Goal: Communication & Community: Participate in discussion

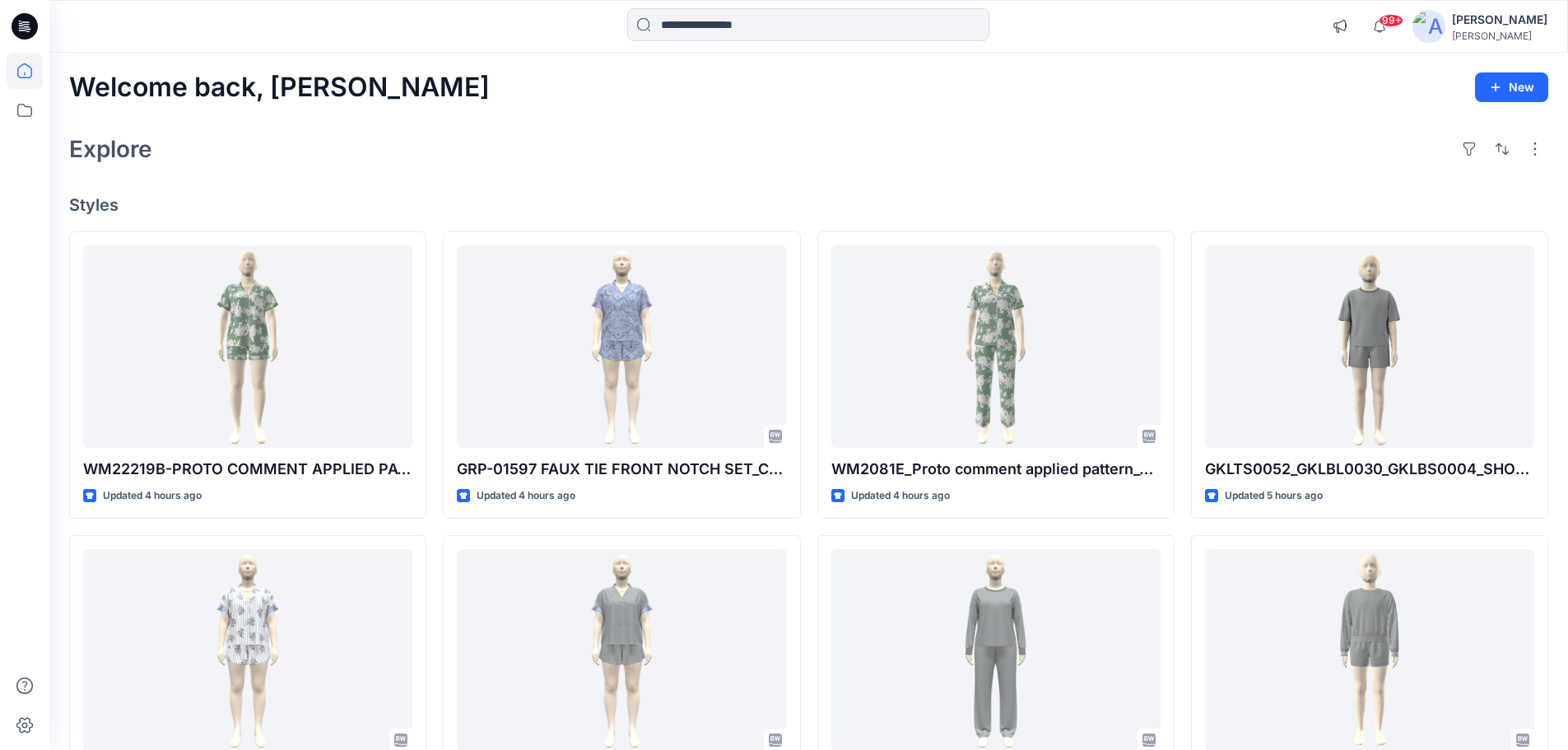
scroll to position [247, 0]
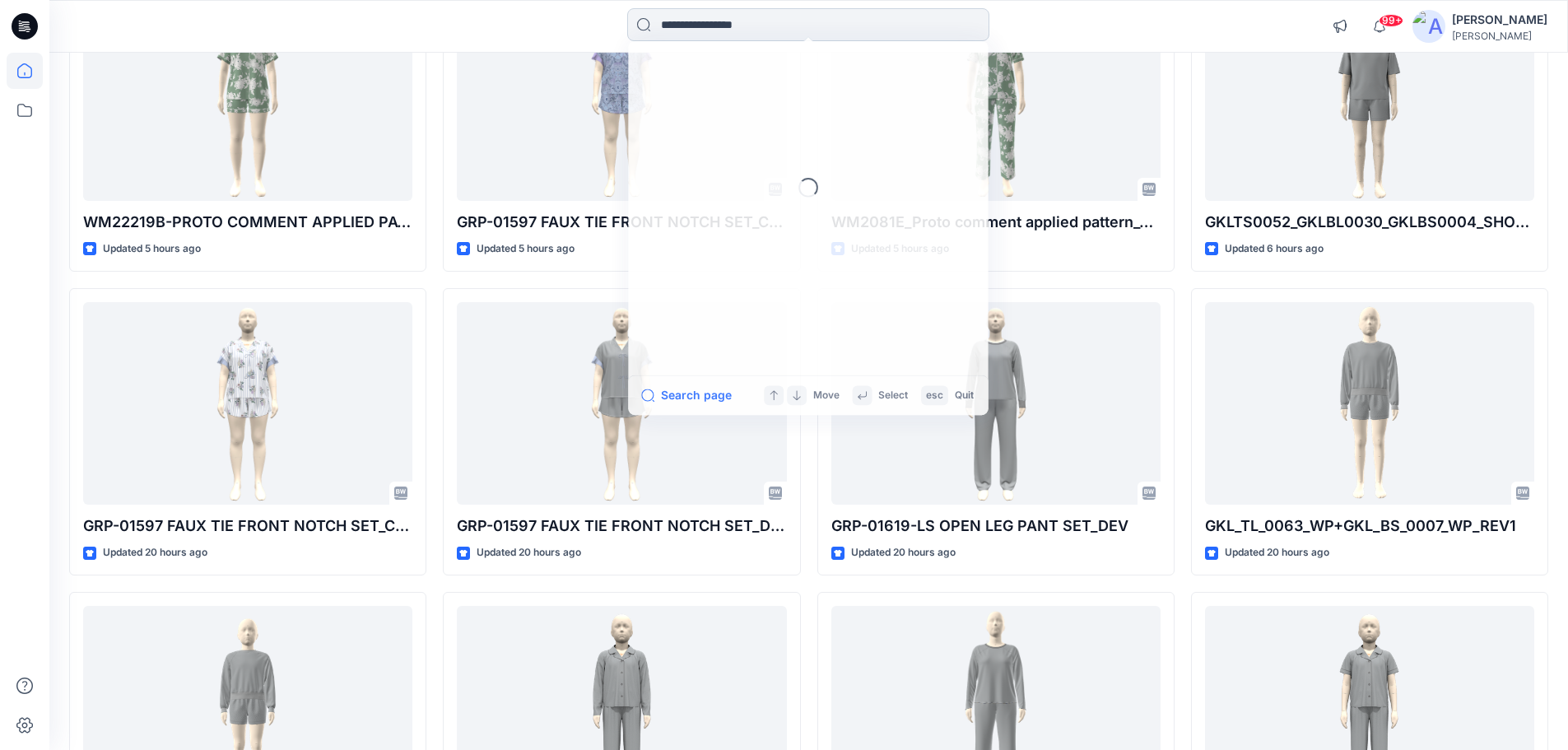
click at [748, 15] on input at bounding box center [808, 25] width 362 height 33
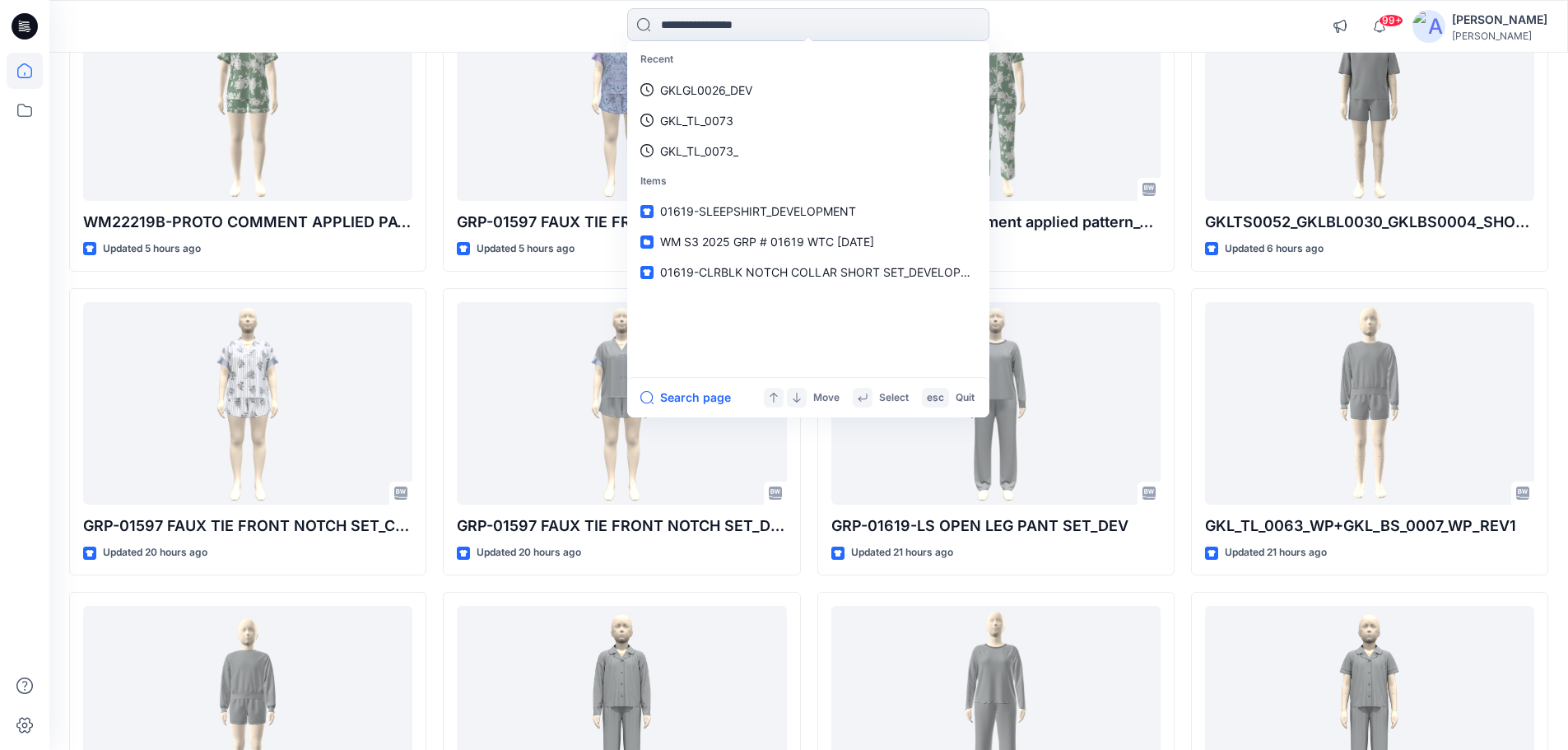
paste input "*****"
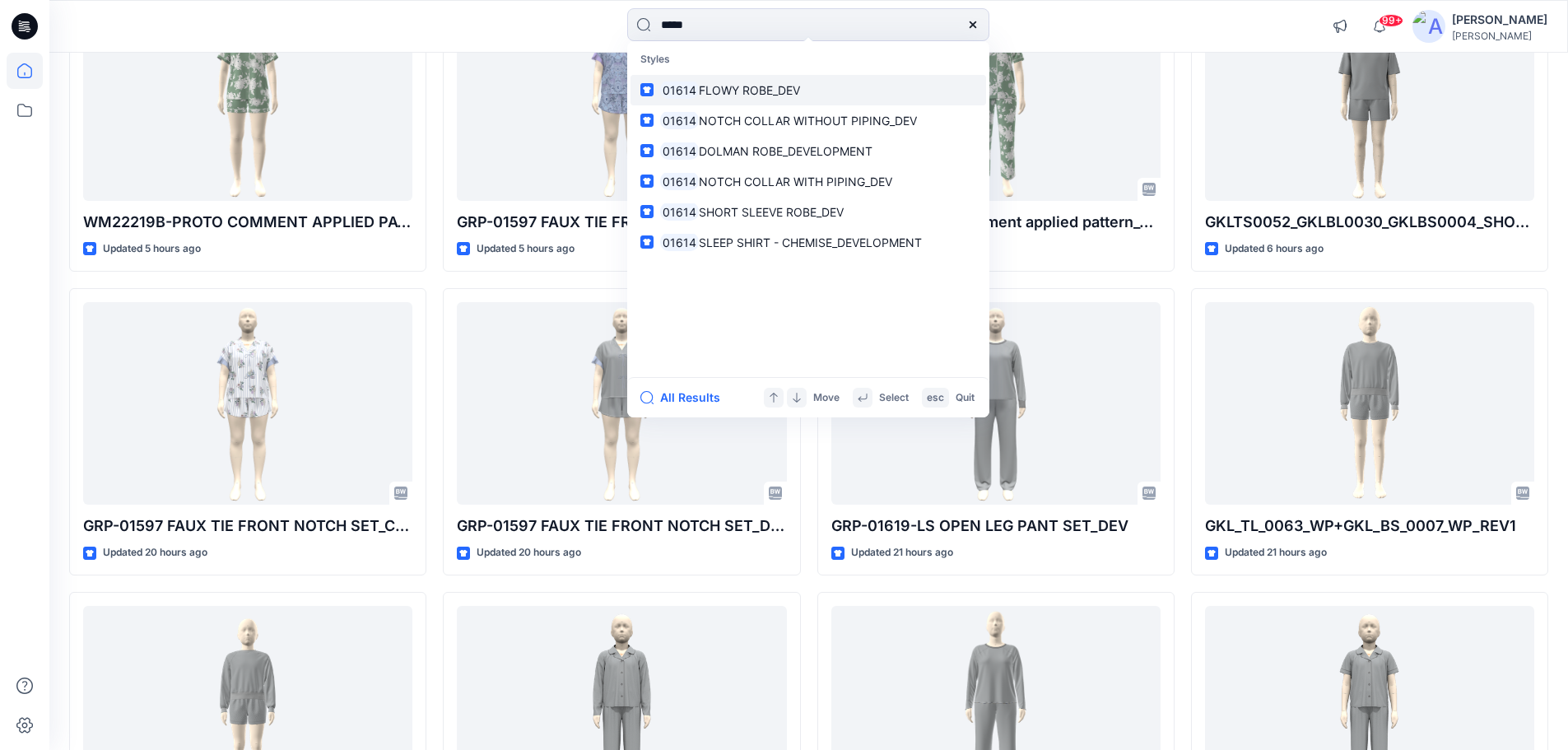
type input "*****"
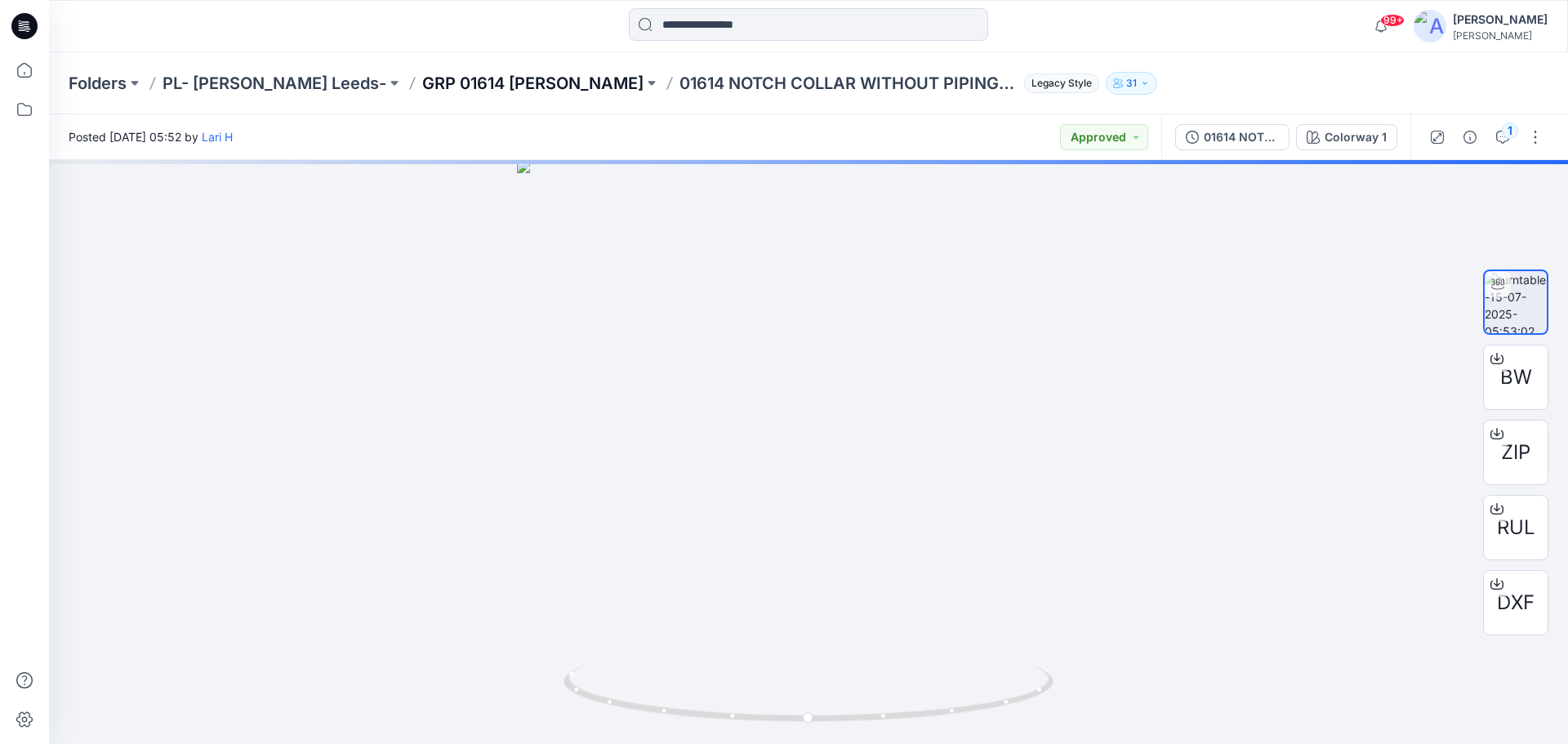
click at [467, 82] on p "GRP 01614 ROSS SUMMER" at bounding box center [533, 83] width 221 height 23
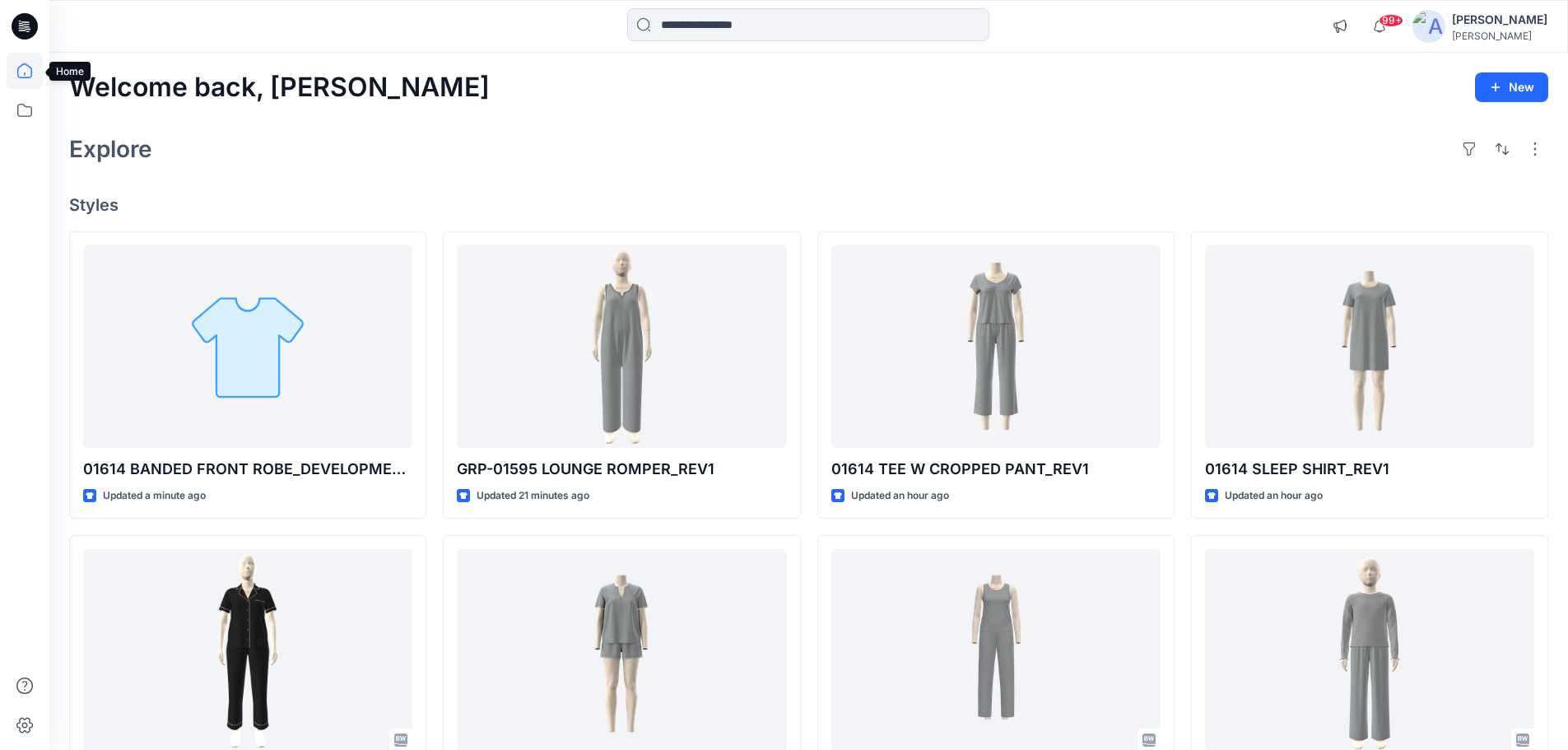
click at [27, 35] on icon at bounding box center [25, 26] width 26 height 26
click at [27, 26] on icon at bounding box center [25, 26] width 26 height 26
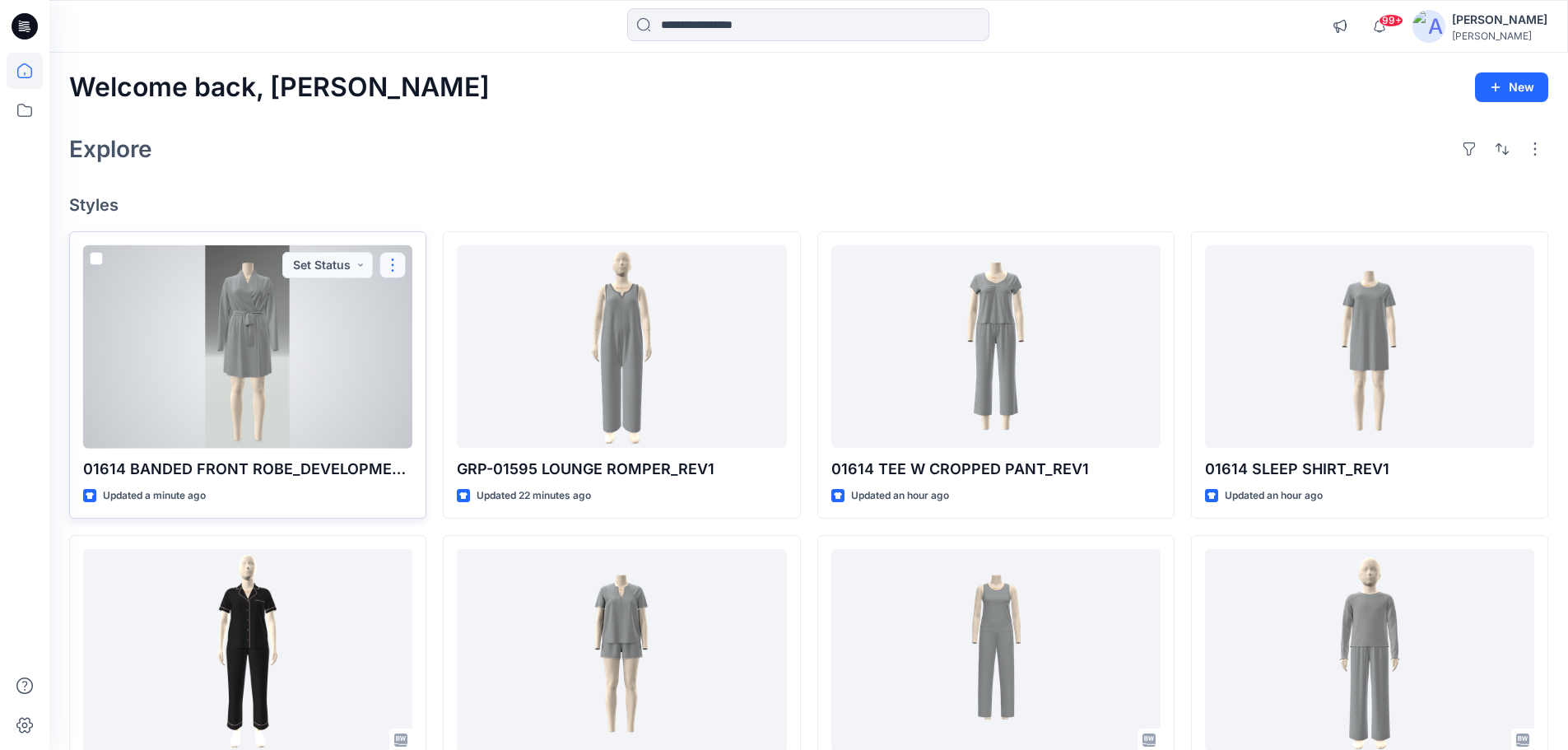
click at [396, 266] on button "button" at bounding box center [392, 265] width 26 height 26
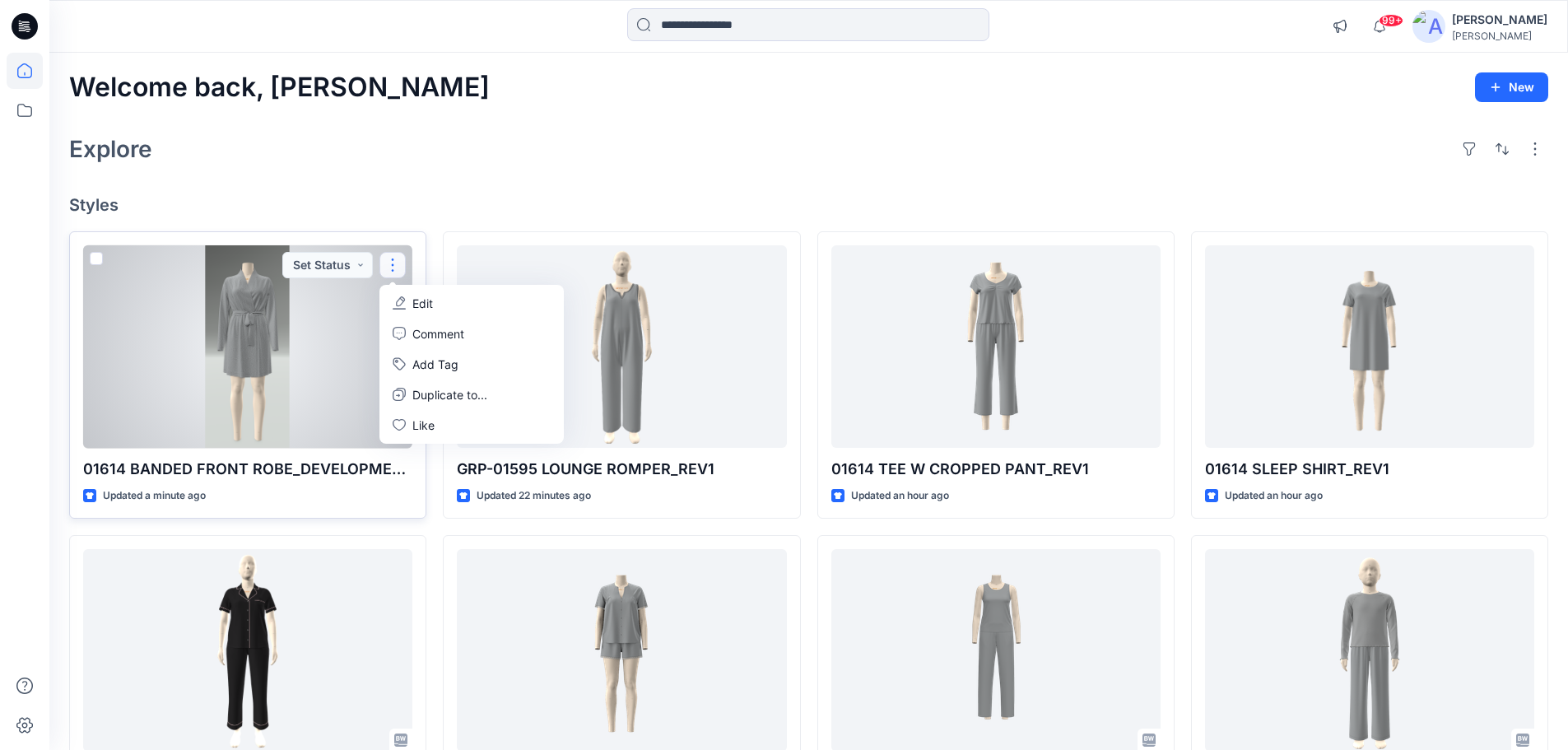
click at [425, 298] on p "Edit" at bounding box center [422, 303] width 20 height 17
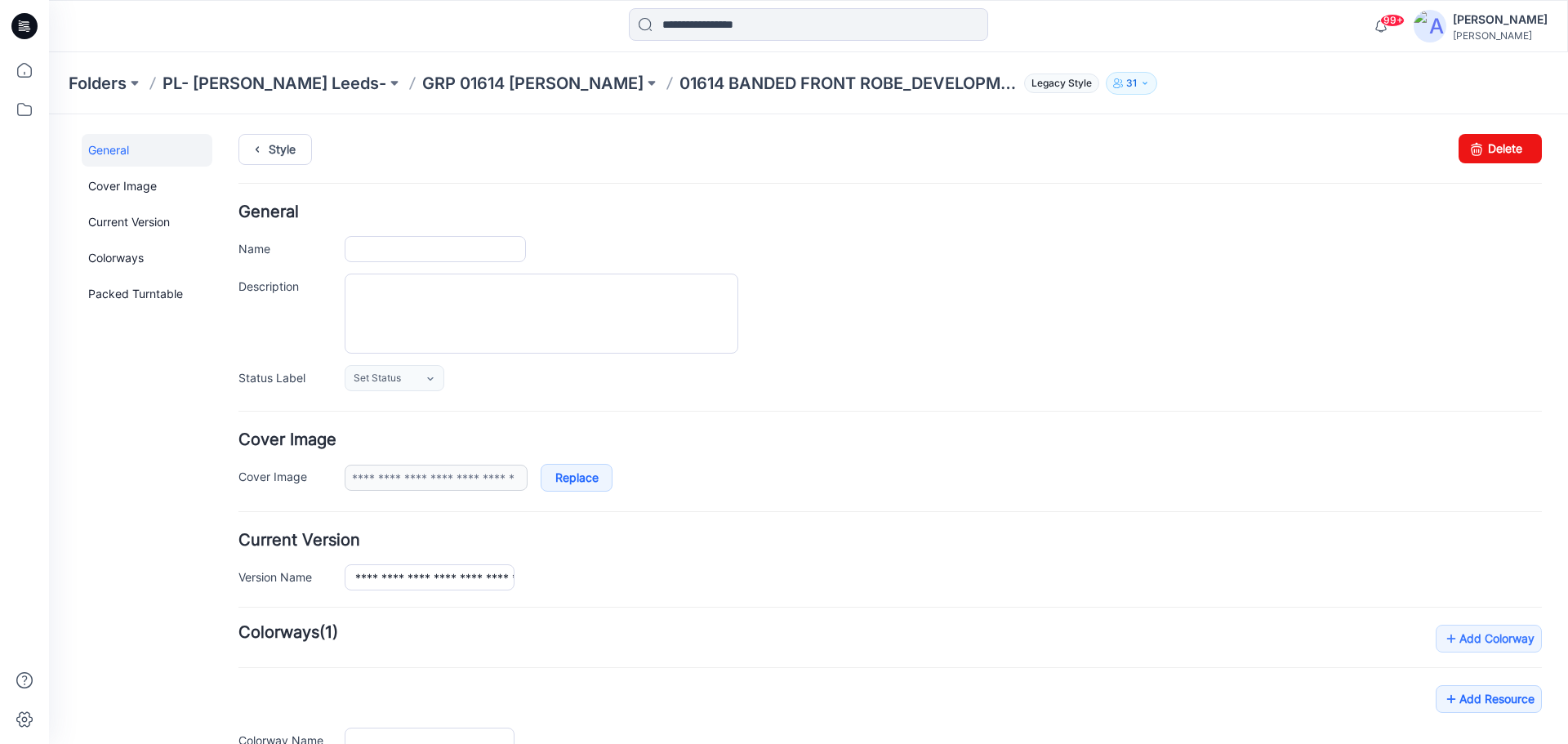
type input "**********"
click at [1517, 146] on link "Delete" at bounding box center [1500, 148] width 83 height 30
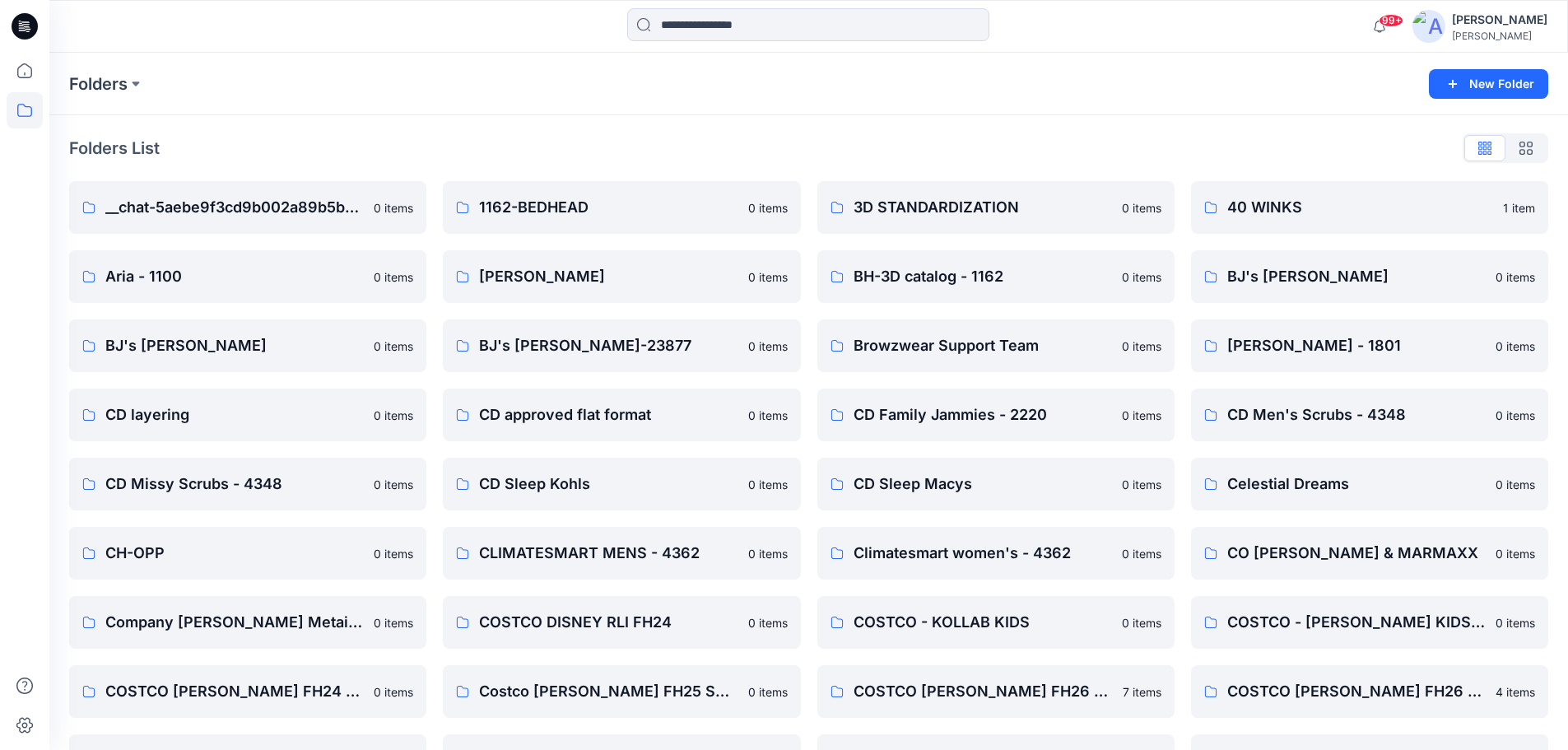
click at [27, 23] on icon at bounding box center [25, 26] width 26 height 26
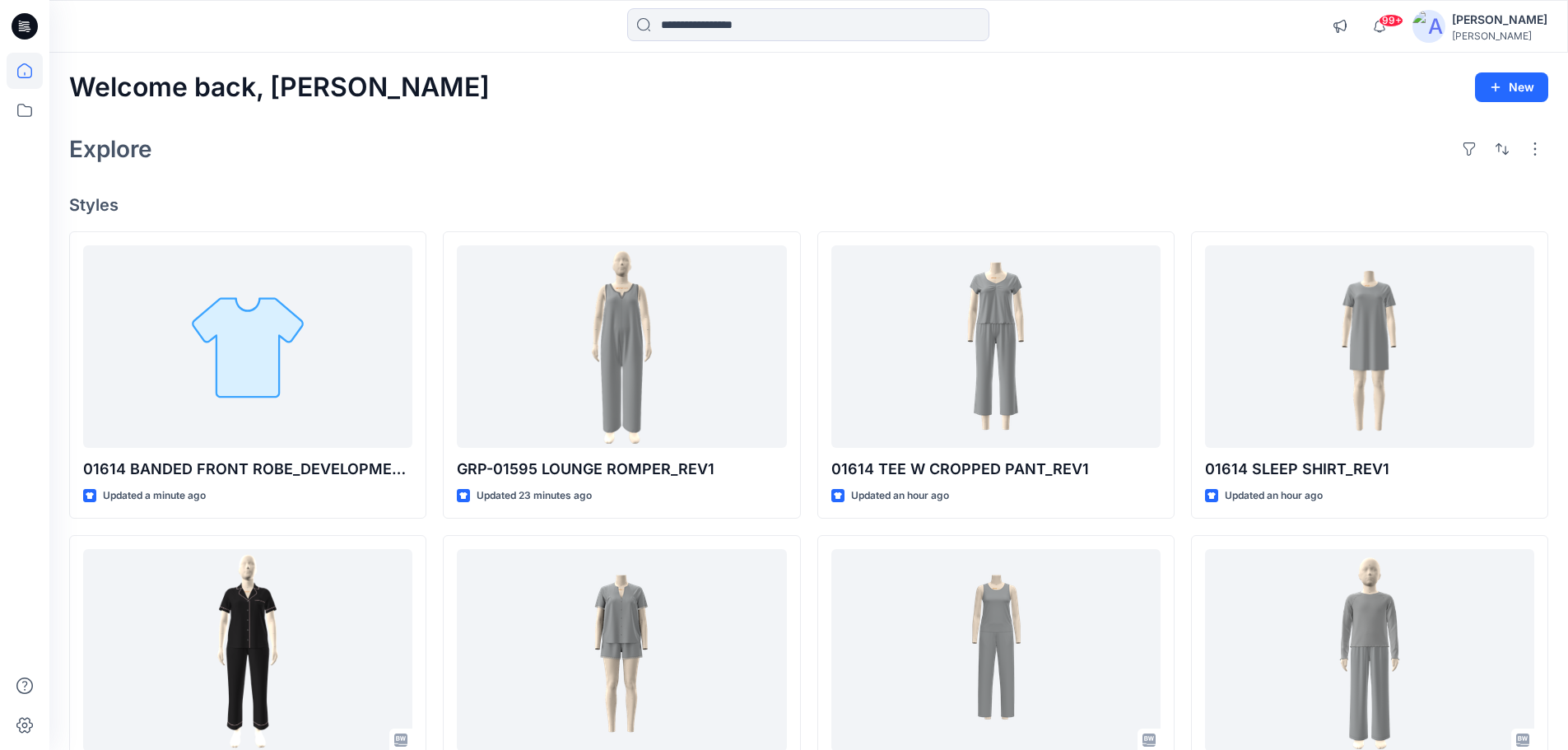
click at [29, 27] on icon at bounding box center [27, 26] width 7 height 1
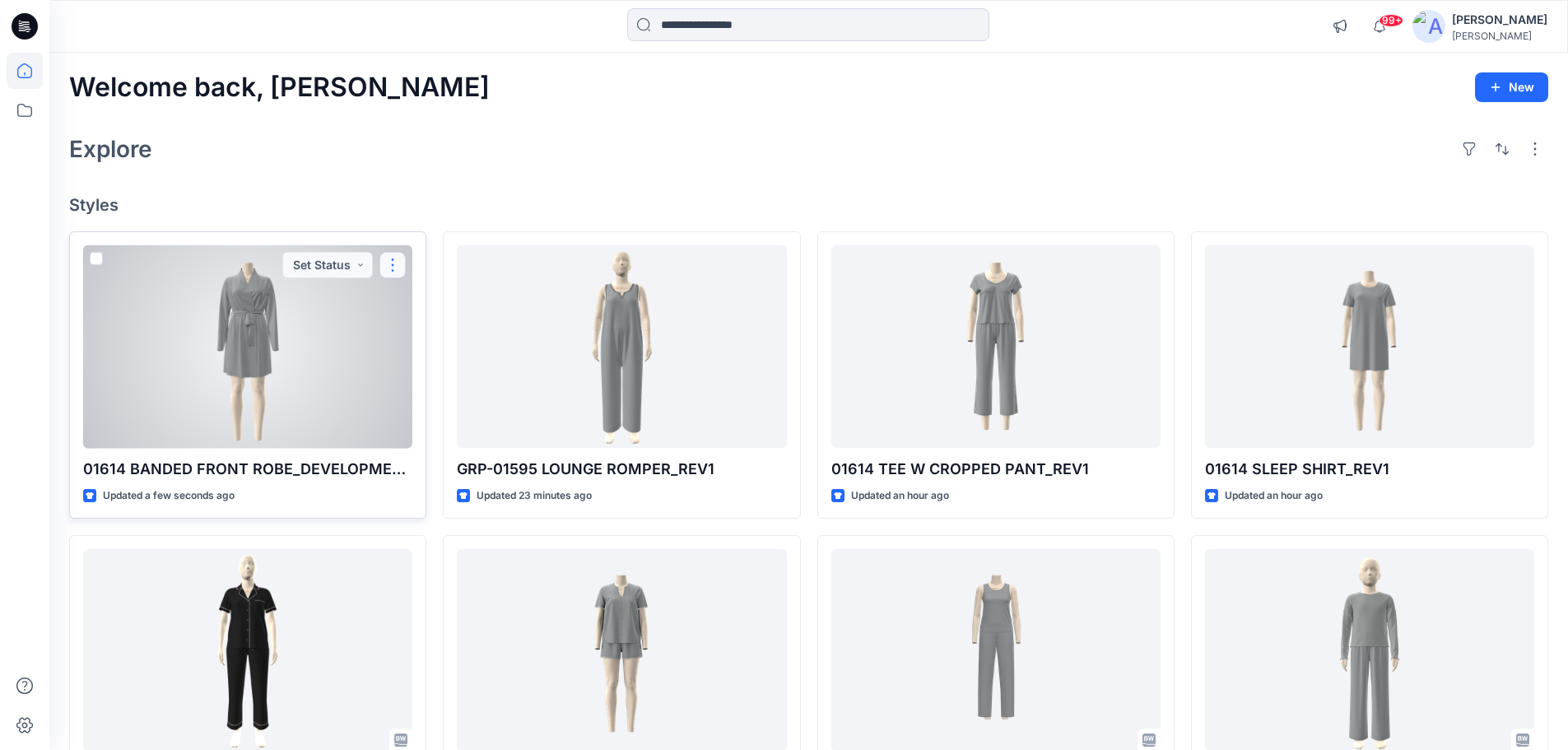
click at [398, 259] on button "button" at bounding box center [392, 265] width 26 height 26
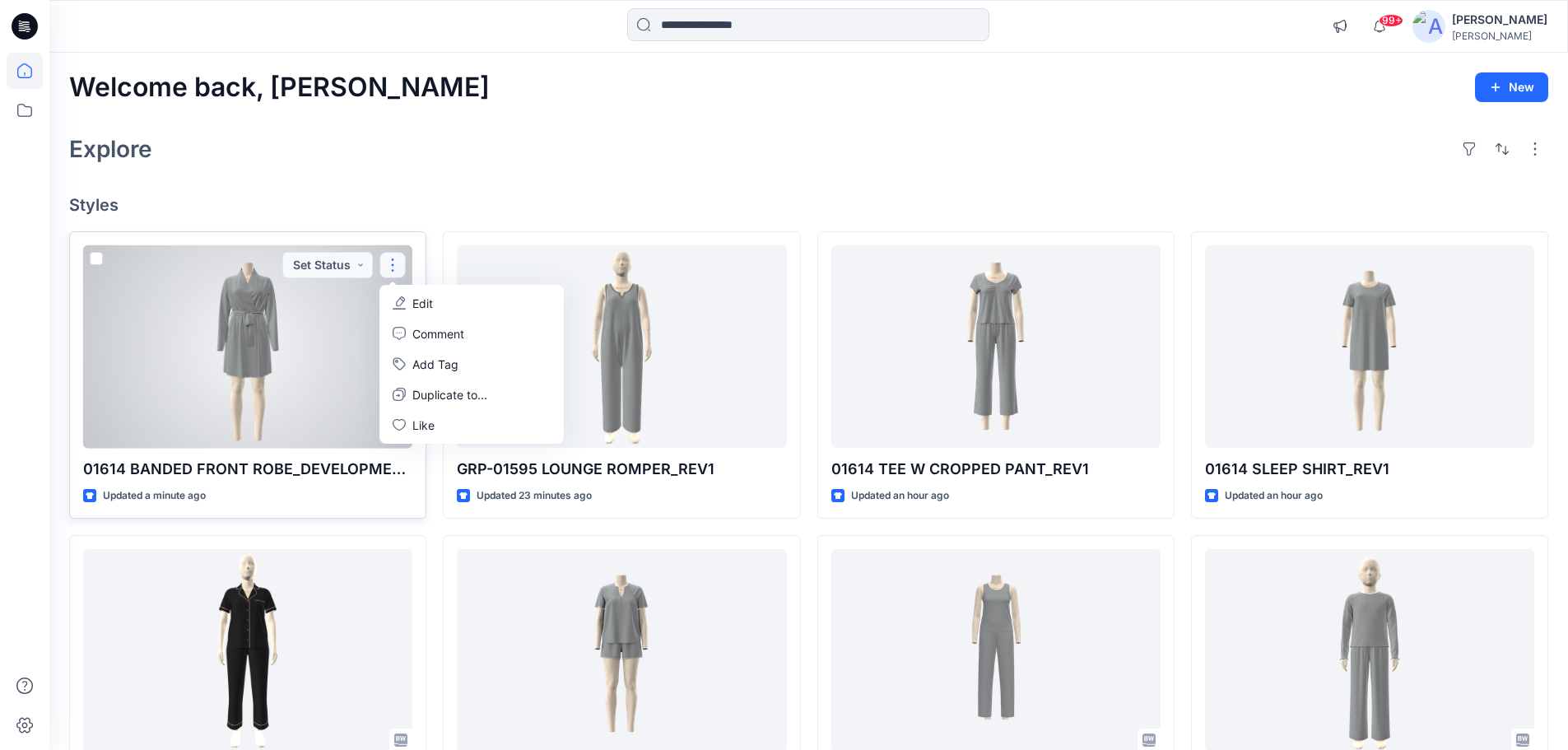
click at [438, 302] on button "Edit" at bounding box center [472, 304] width 177 height 31
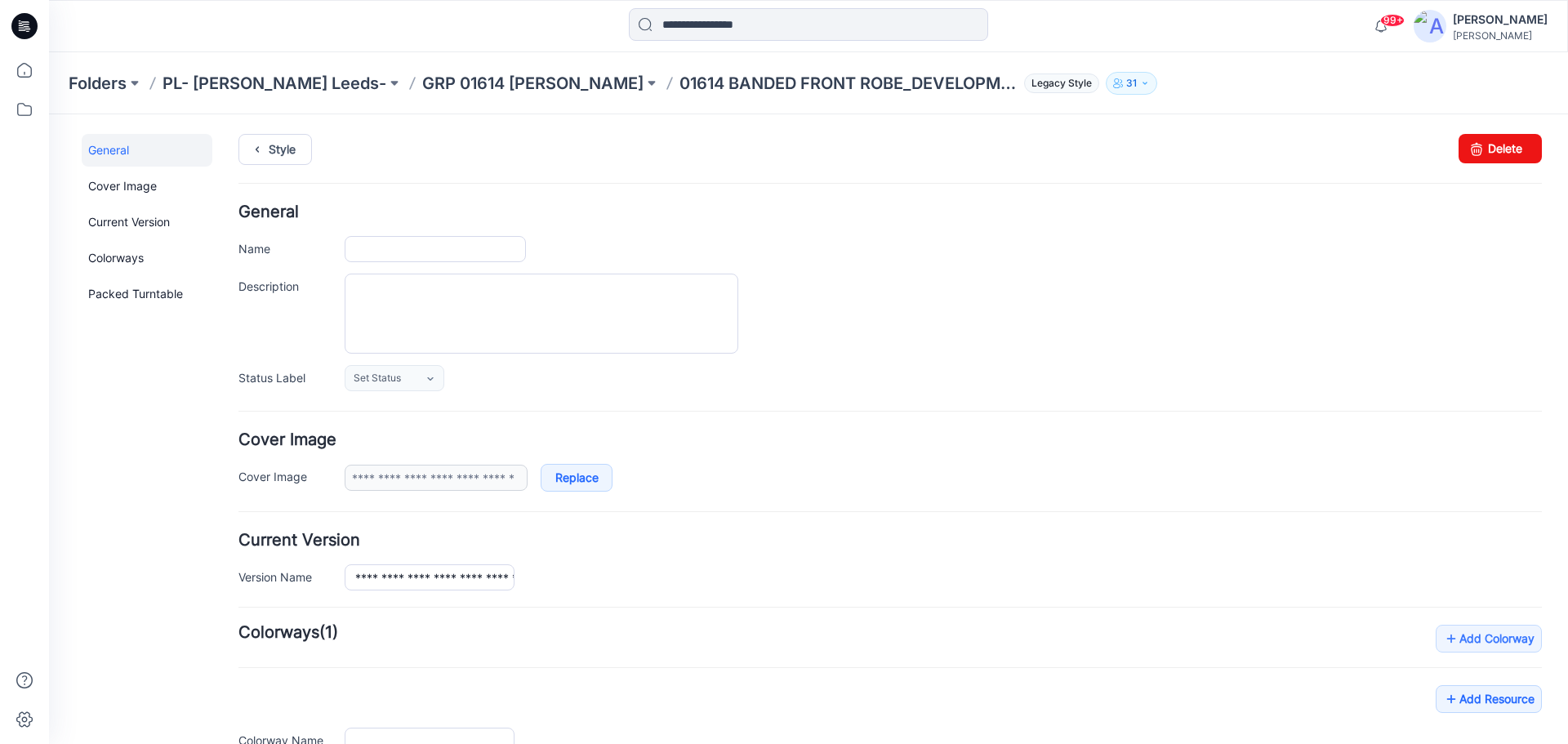
type input "**********"
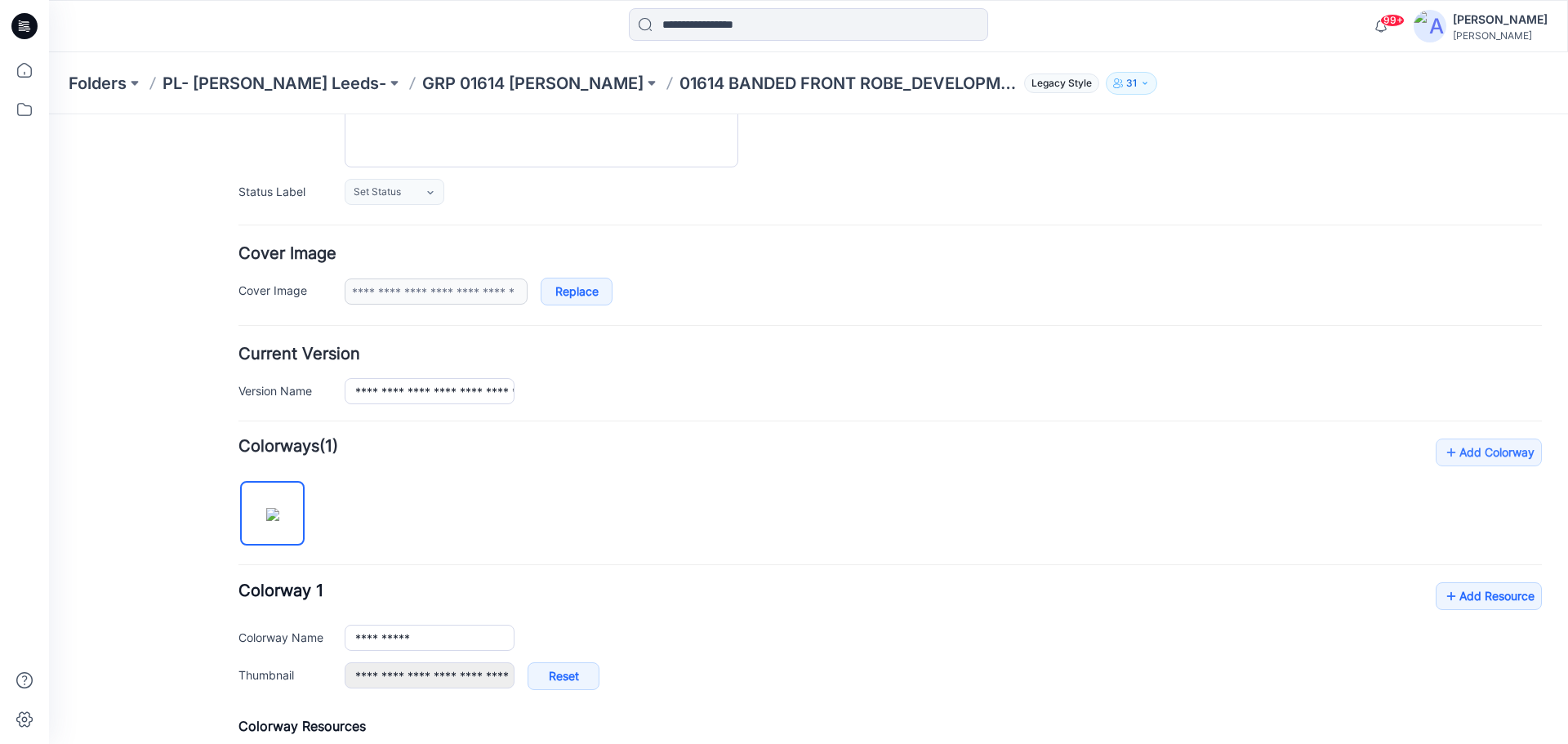
scroll to position [327, 0]
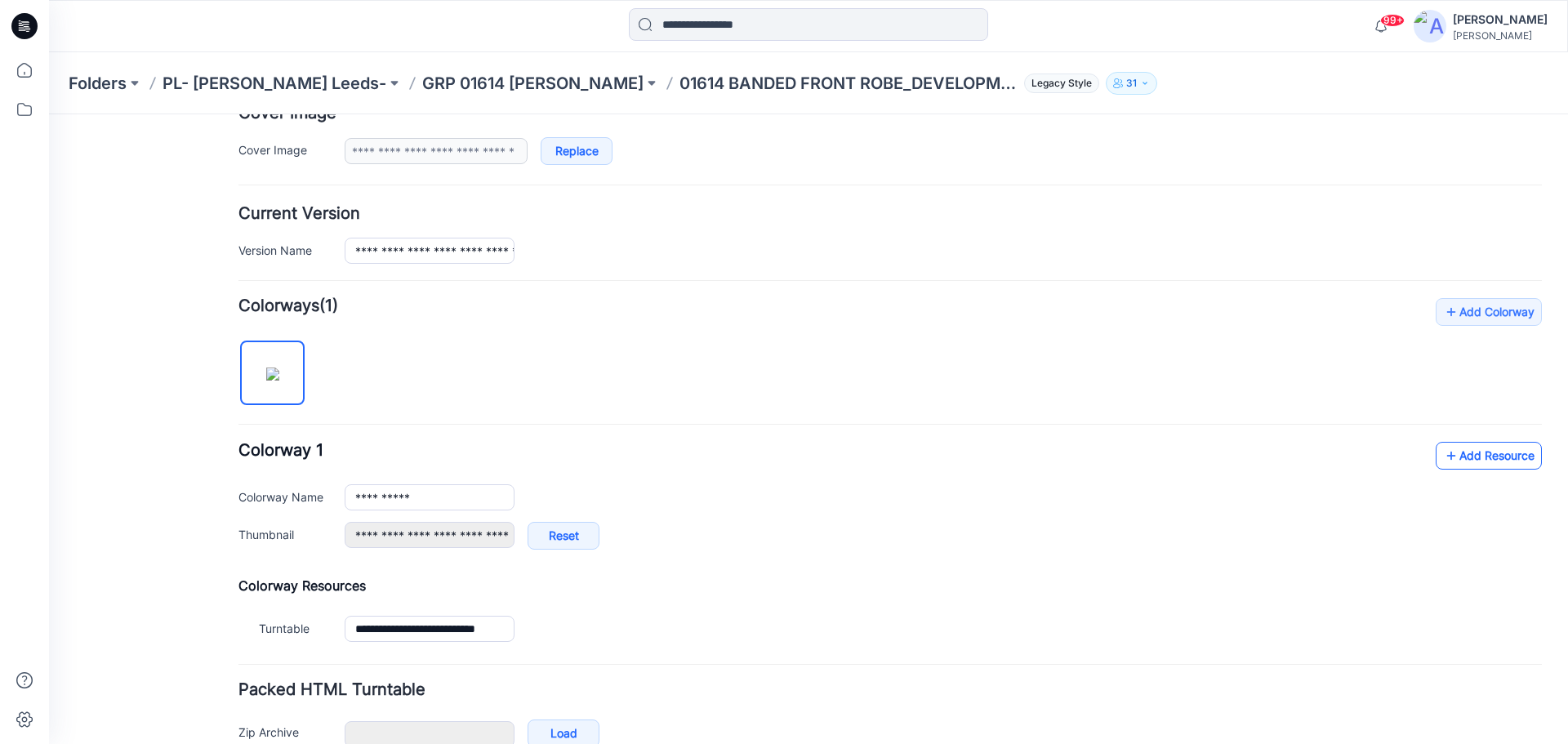
click at [1448, 460] on link "Add Resource" at bounding box center [1488, 455] width 106 height 28
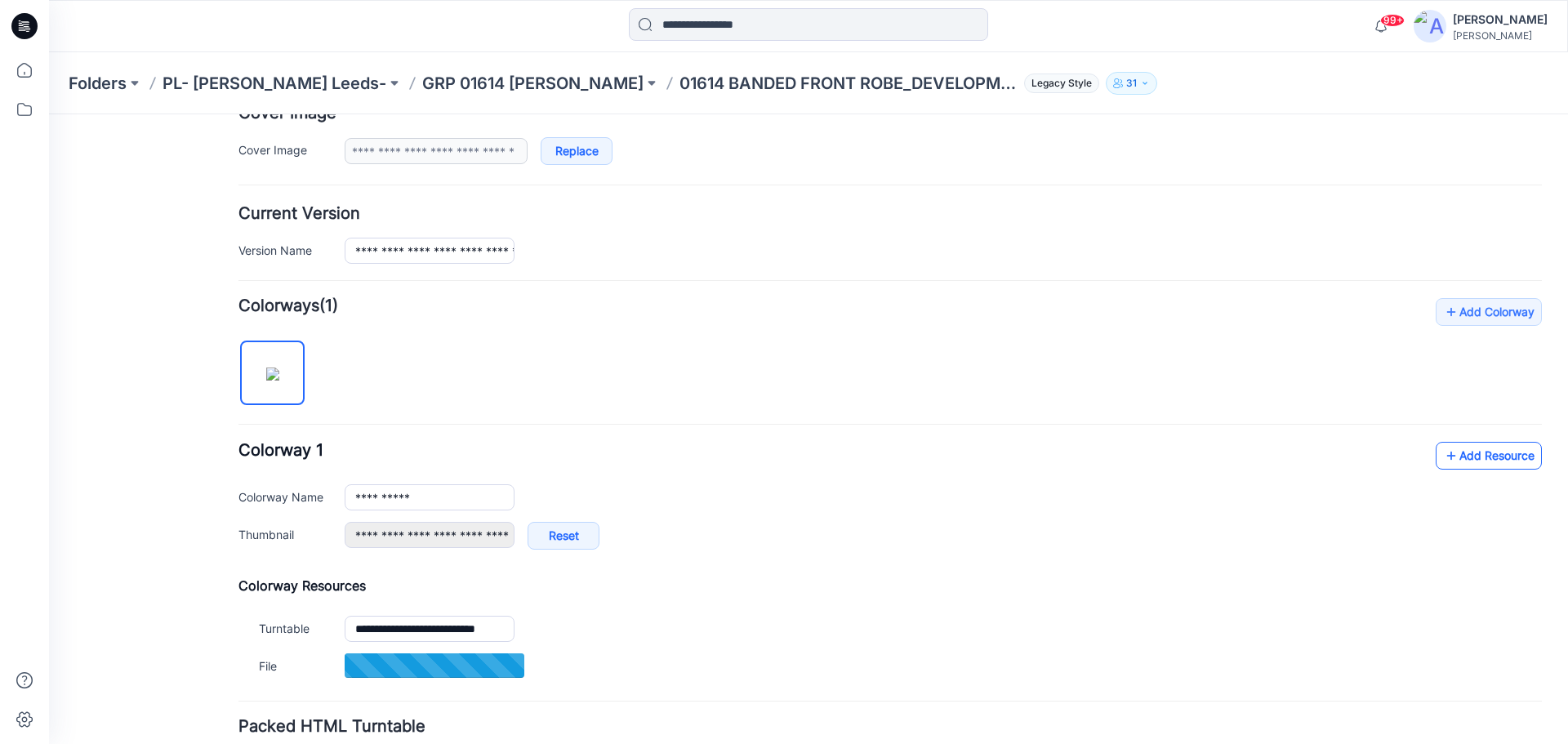
click at [1458, 451] on link "Add Resource" at bounding box center [1488, 455] width 106 height 28
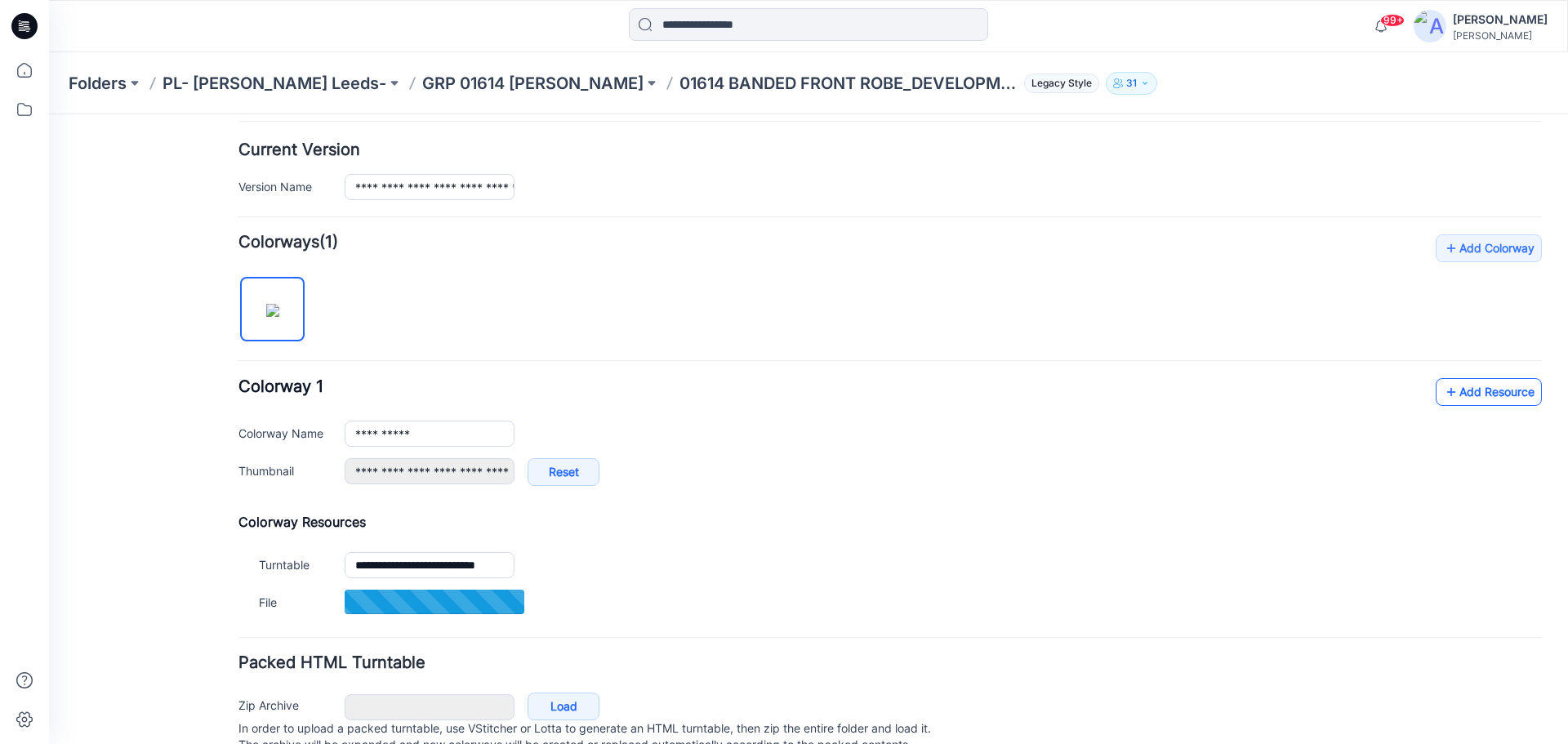
scroll to position [408, 0]
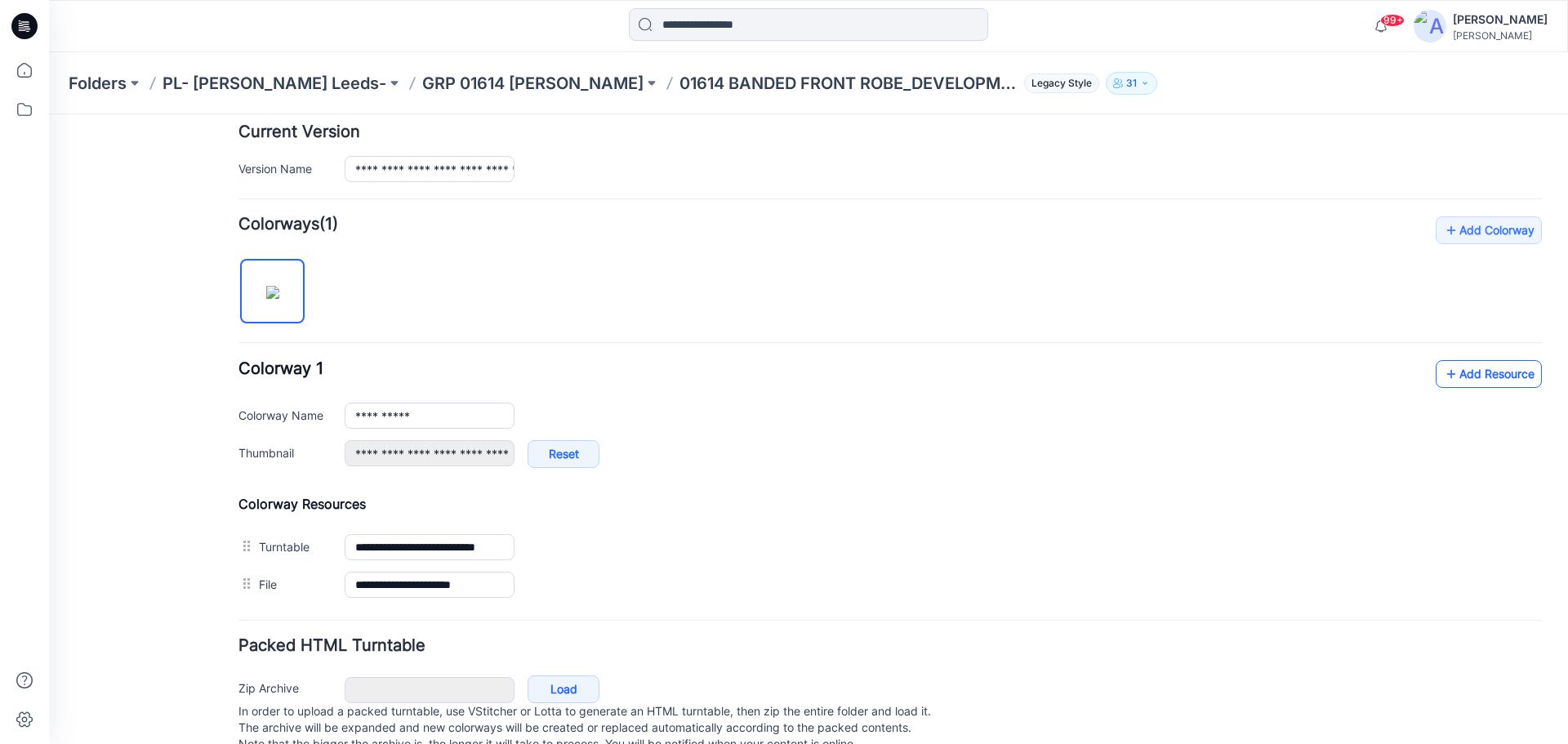
click at [1471, 374] on link "Add Resource" at bounding box center [1488, 373] width 106 height 28
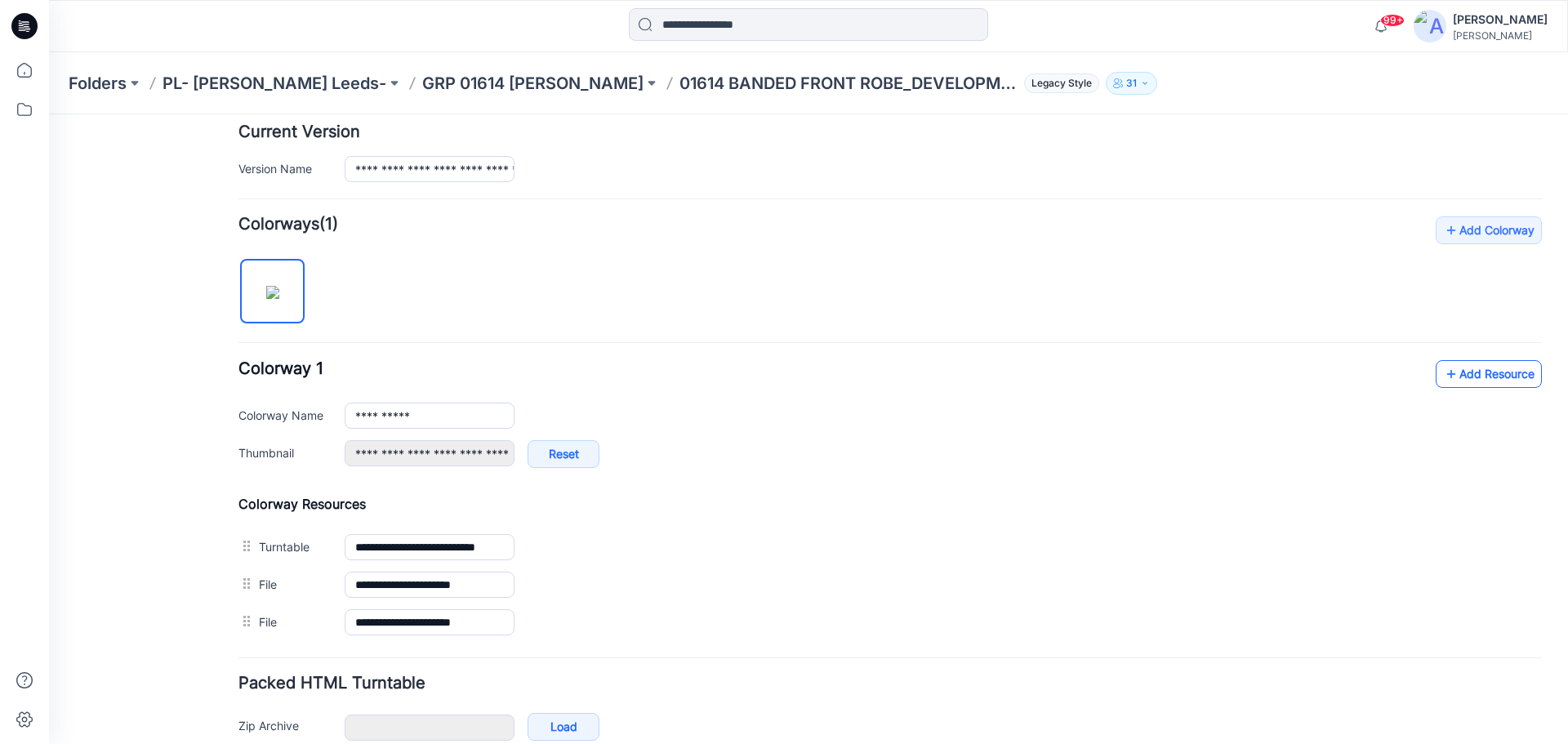
click at [1471, 369] on link "Add Resource" at bounding box center [1488, 373] width 106 height 28
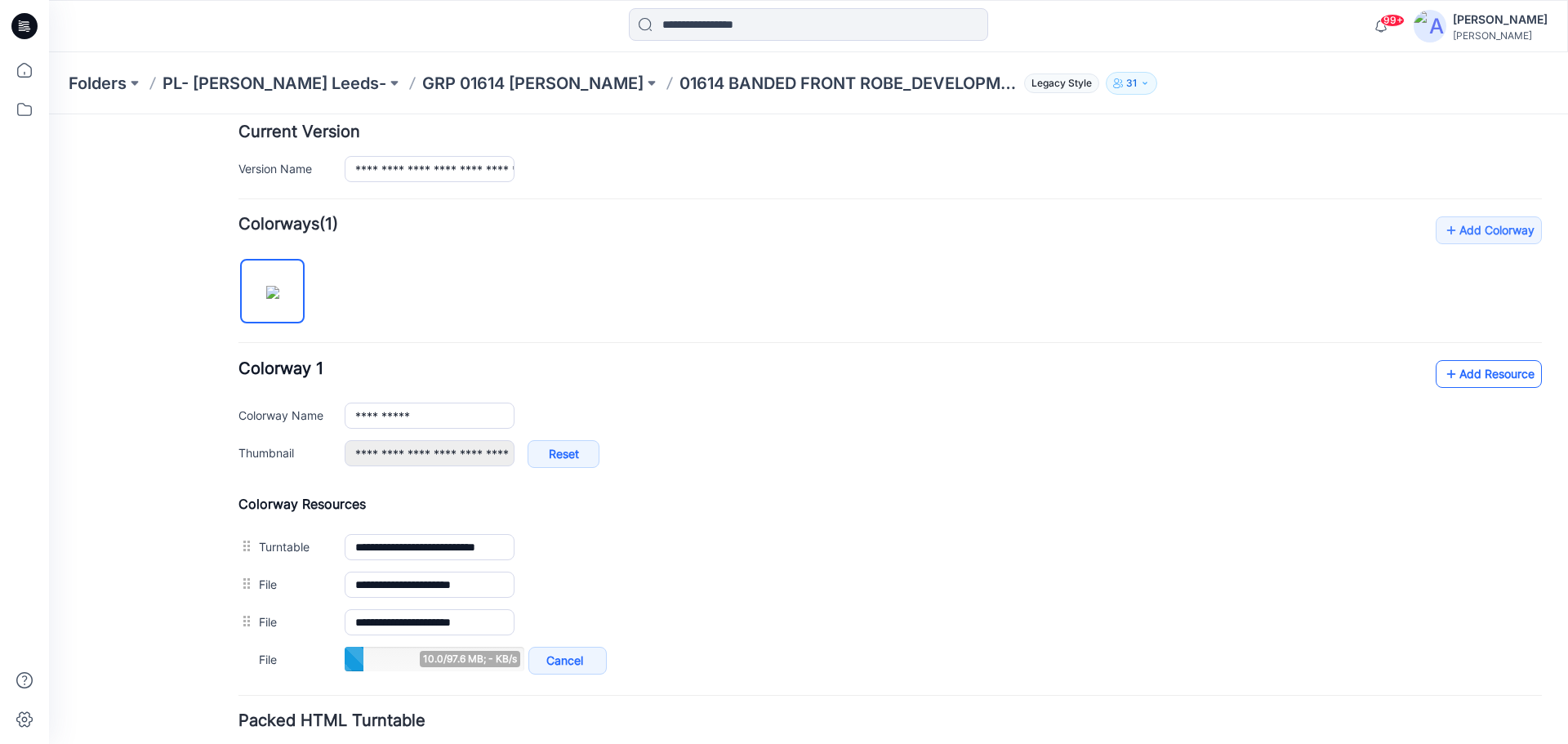
click at [1471, 378] on link "Add Resource" at bounding box center [1488, 373] width 106 height 28
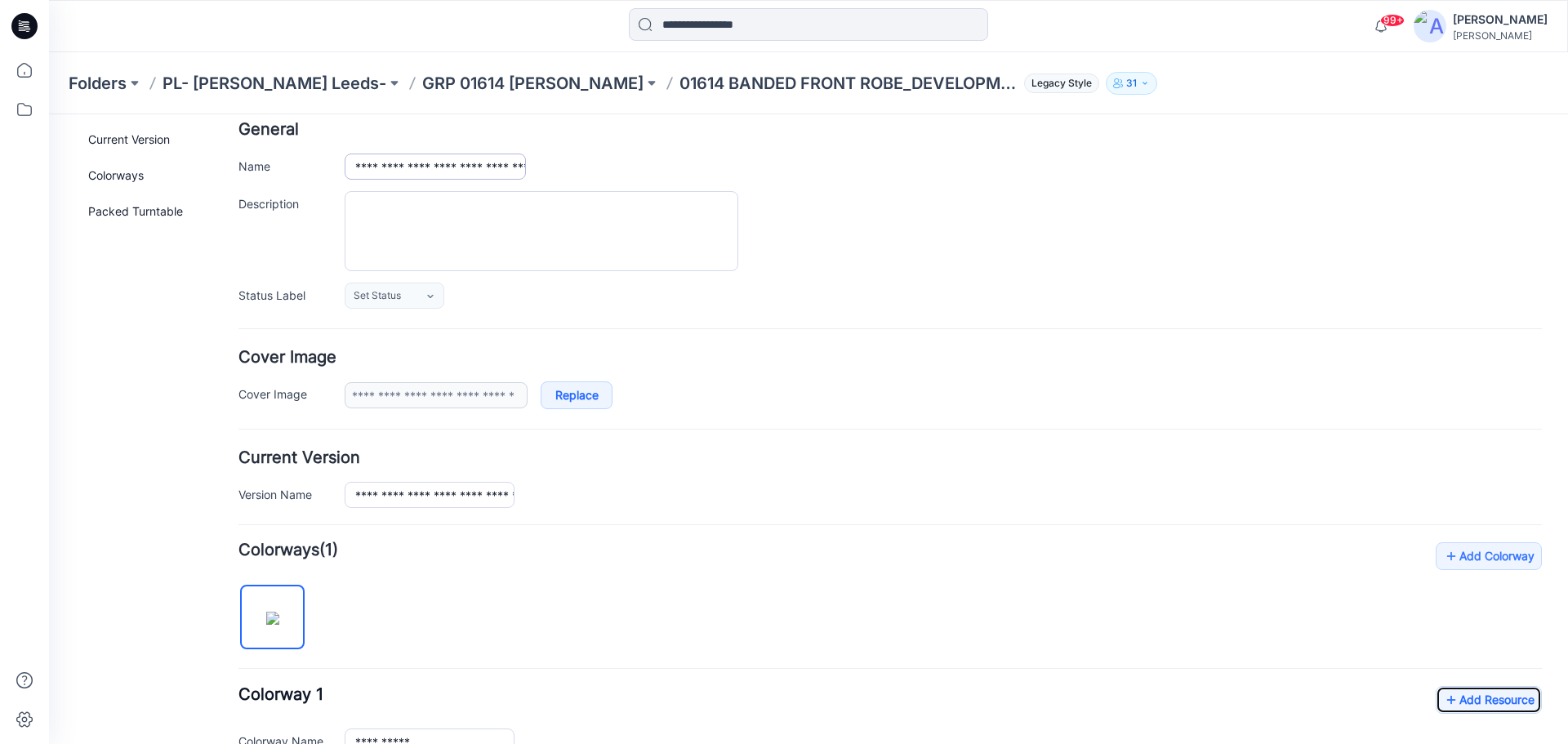
scroll to position [0, 0]
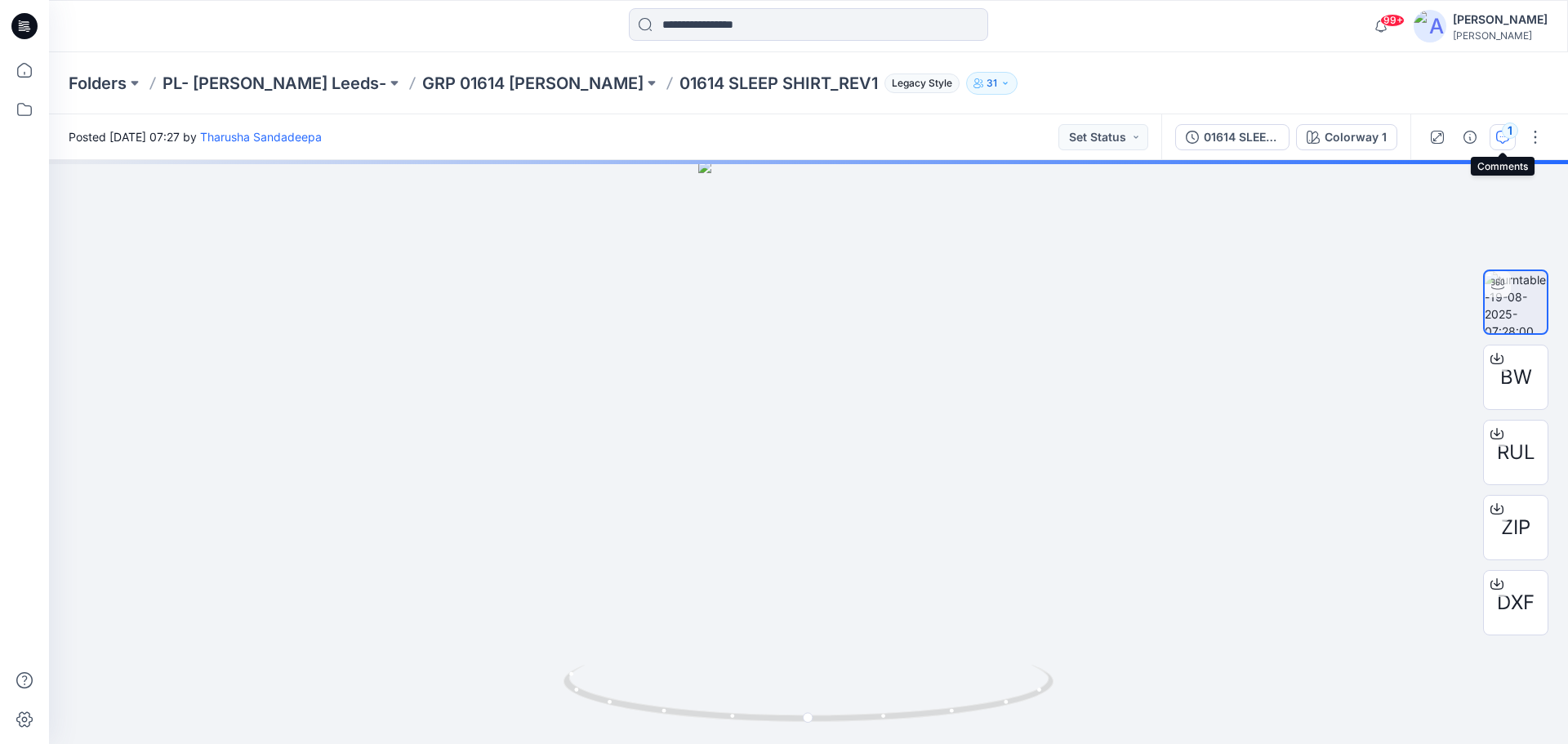
click at [1510, 138] on div "1" at bounding box center [1510, 130] width 16 height 16
click at [1537, 140] on button "button" at bounding box center [1535, 137] width 26 height 26
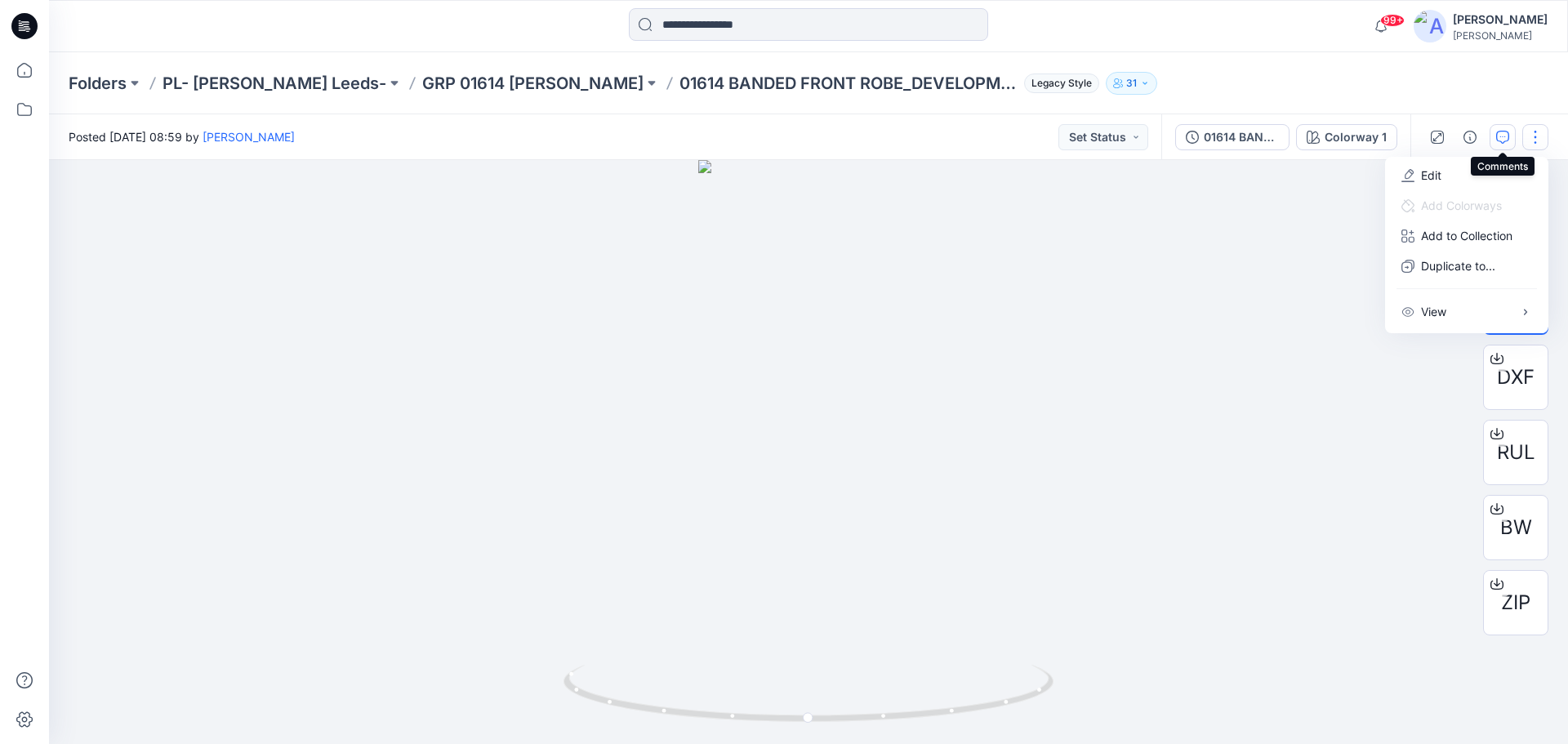
click at [1504, 138] on icon "button" at bounding box center [1502, 136] width 13 height 13
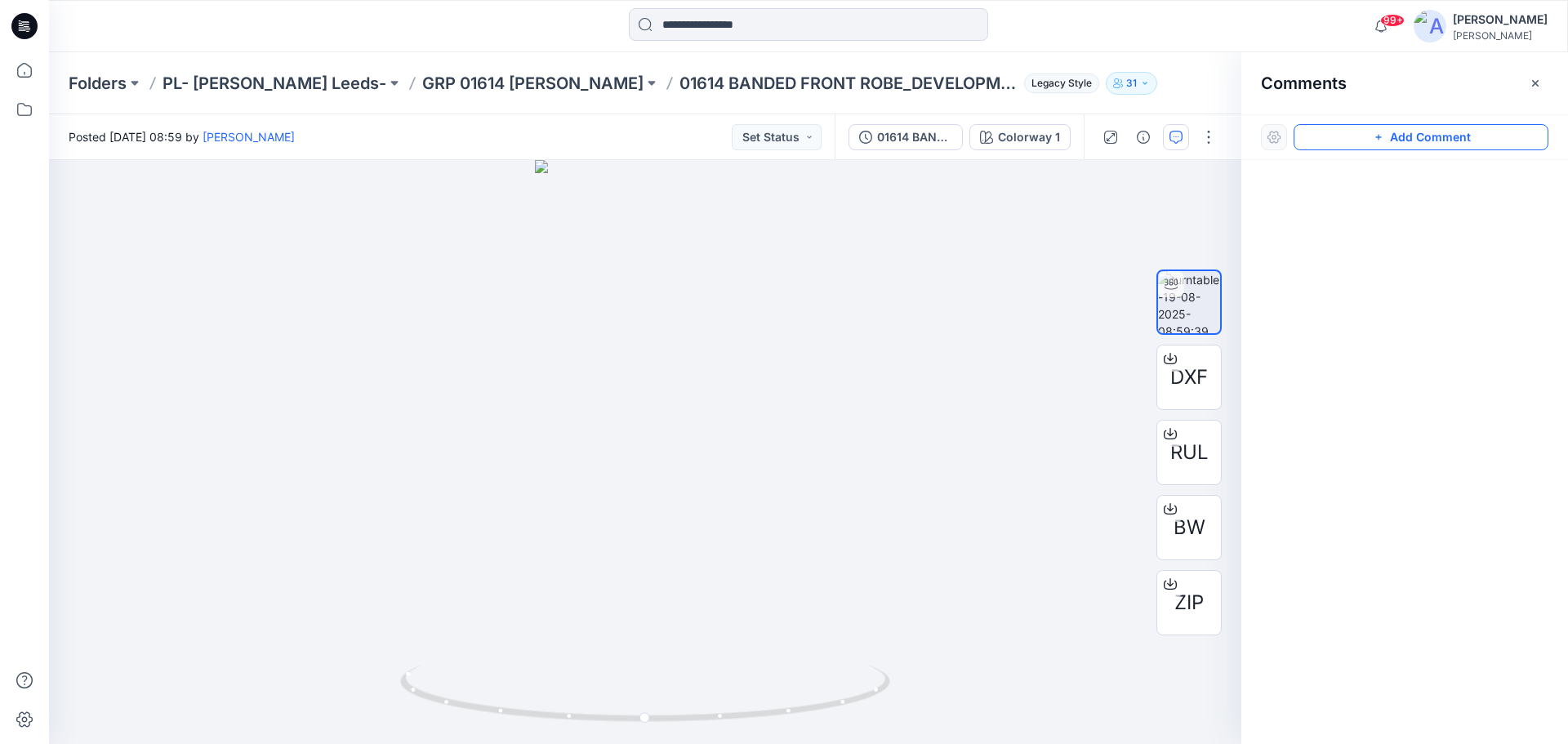
click at [1394, 135] on button "Add Comment" at bounding box center [1421, 137] width 255 height 26
click at [645, 329] on div "1" at bounding box center [645, 452] width 1193 height 584
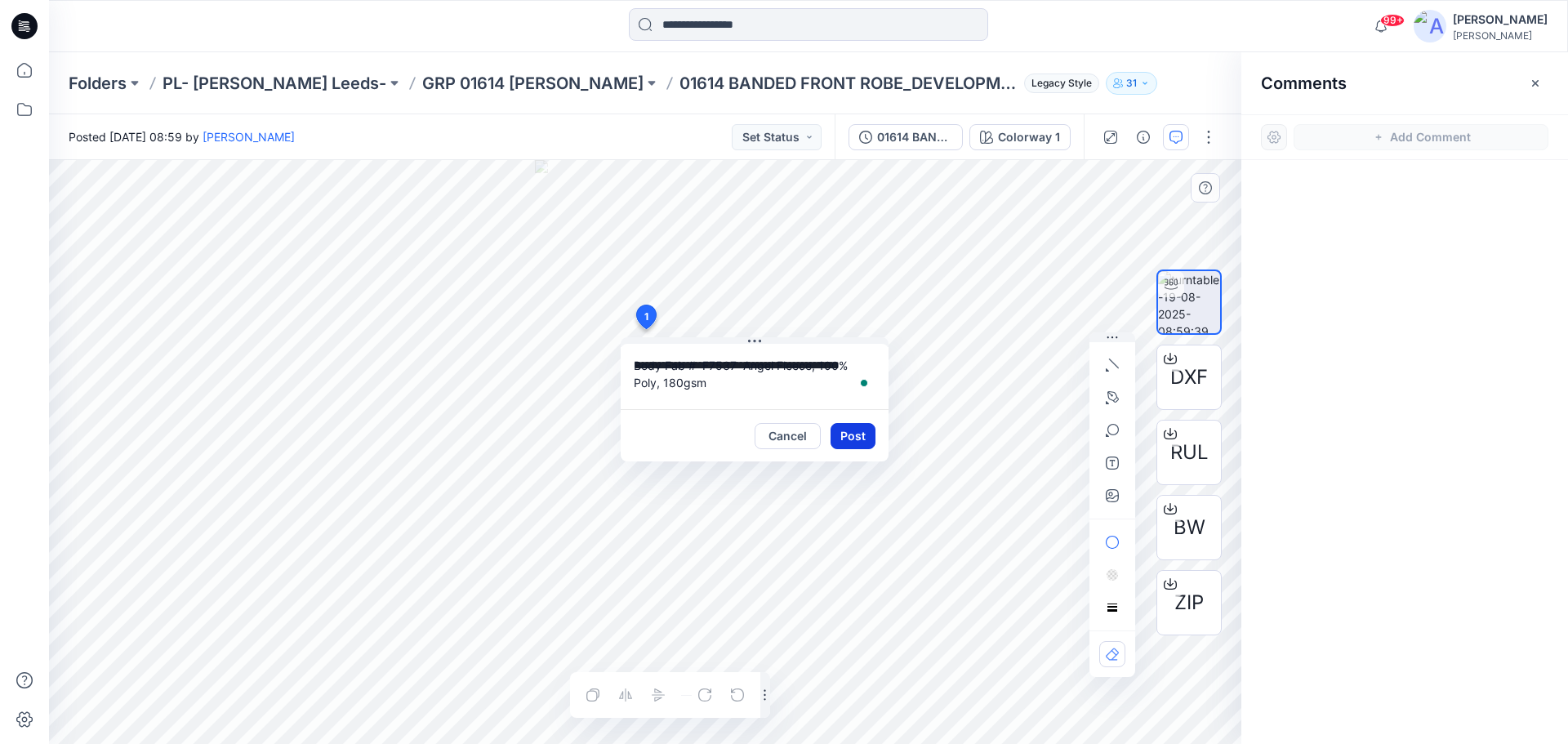
type textarea "**********"
click at [848, 436] on button "Post" at bounding box center [853, 436] width 45 height 26
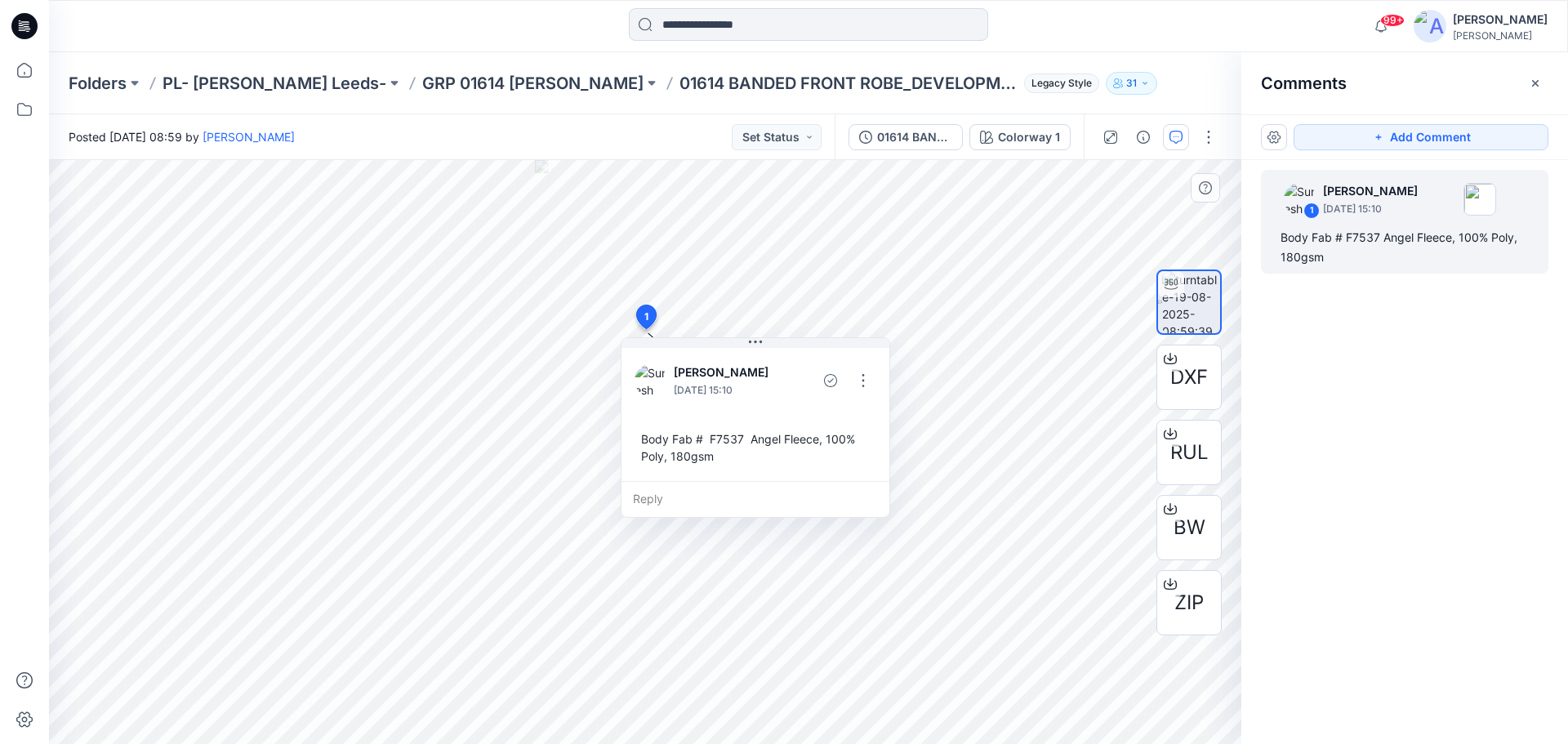
click at [1381, 375] on div "1 Suresh Perera August 19, 2025 15:10 Body Fab # F7537 Angel Fleece, 100% Poly,…" at bounding box center [1405, 422] width 327 height 523
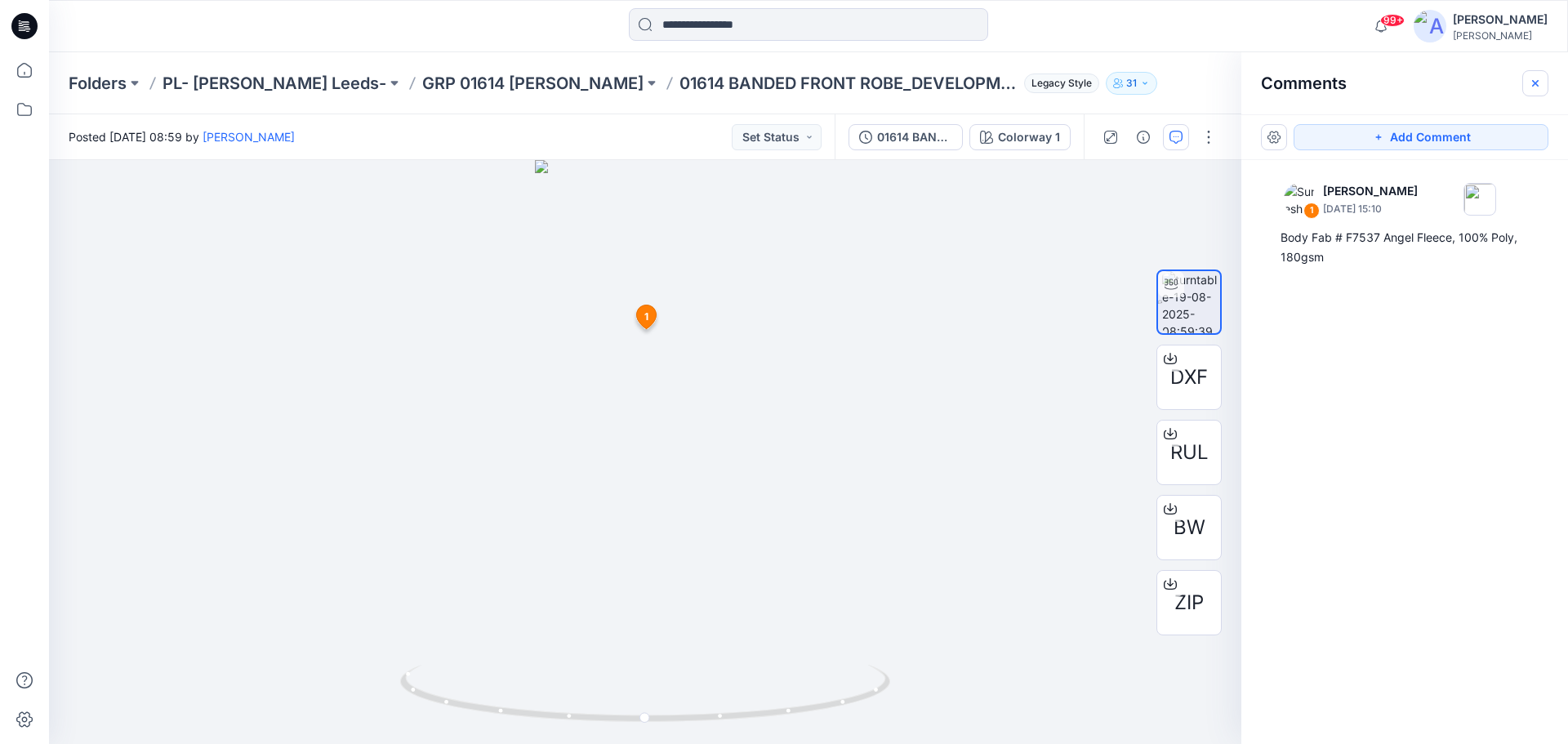
click at [1534, 86] on icon "button" at bounding box center [1535, 83] width 13 height 13
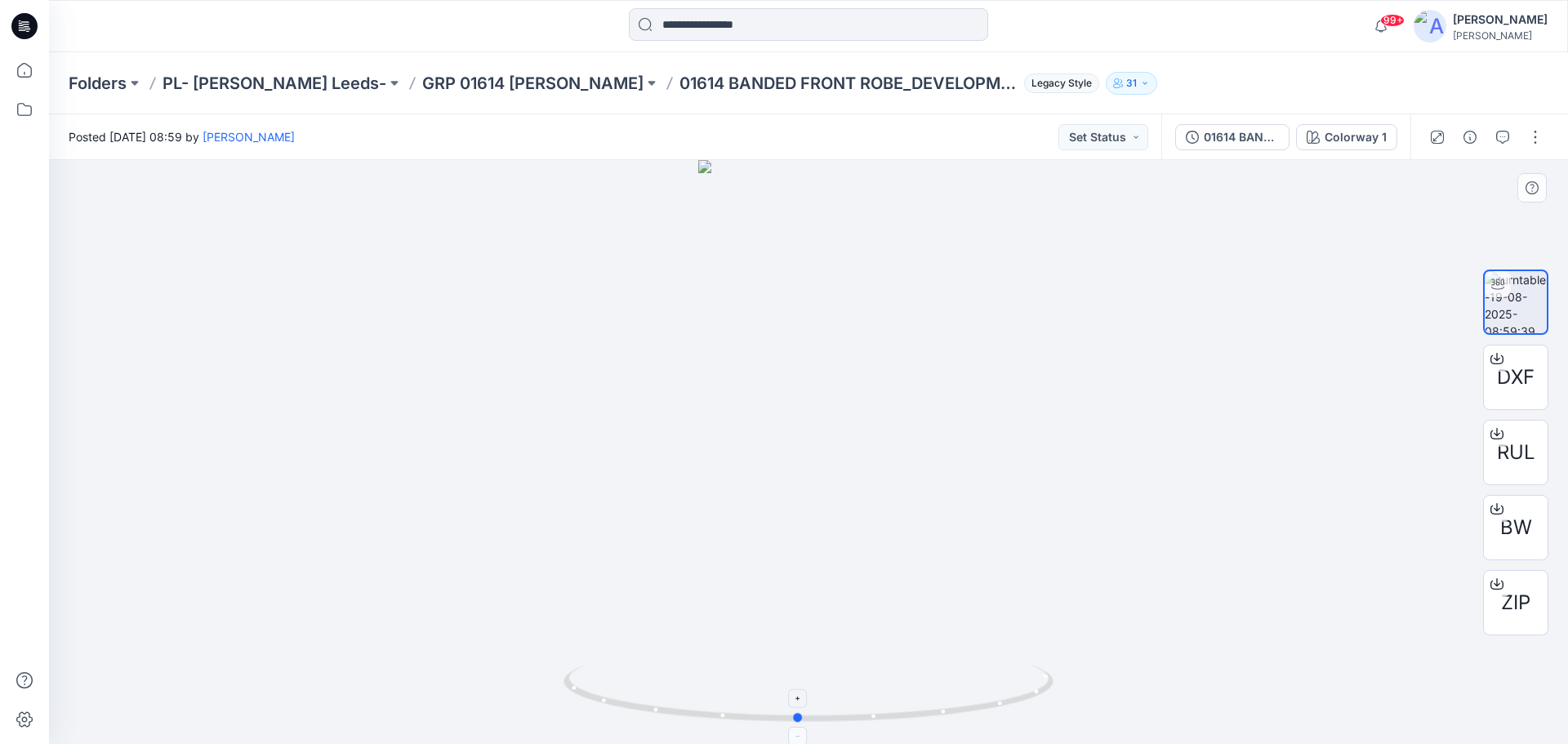
drag, startPoint x: 1008, startPoint y: 701, endPoint x: 998, endPoint y: 719, distance: 20.6
